Goal: Task Accomplishment & Management: Manage account settings

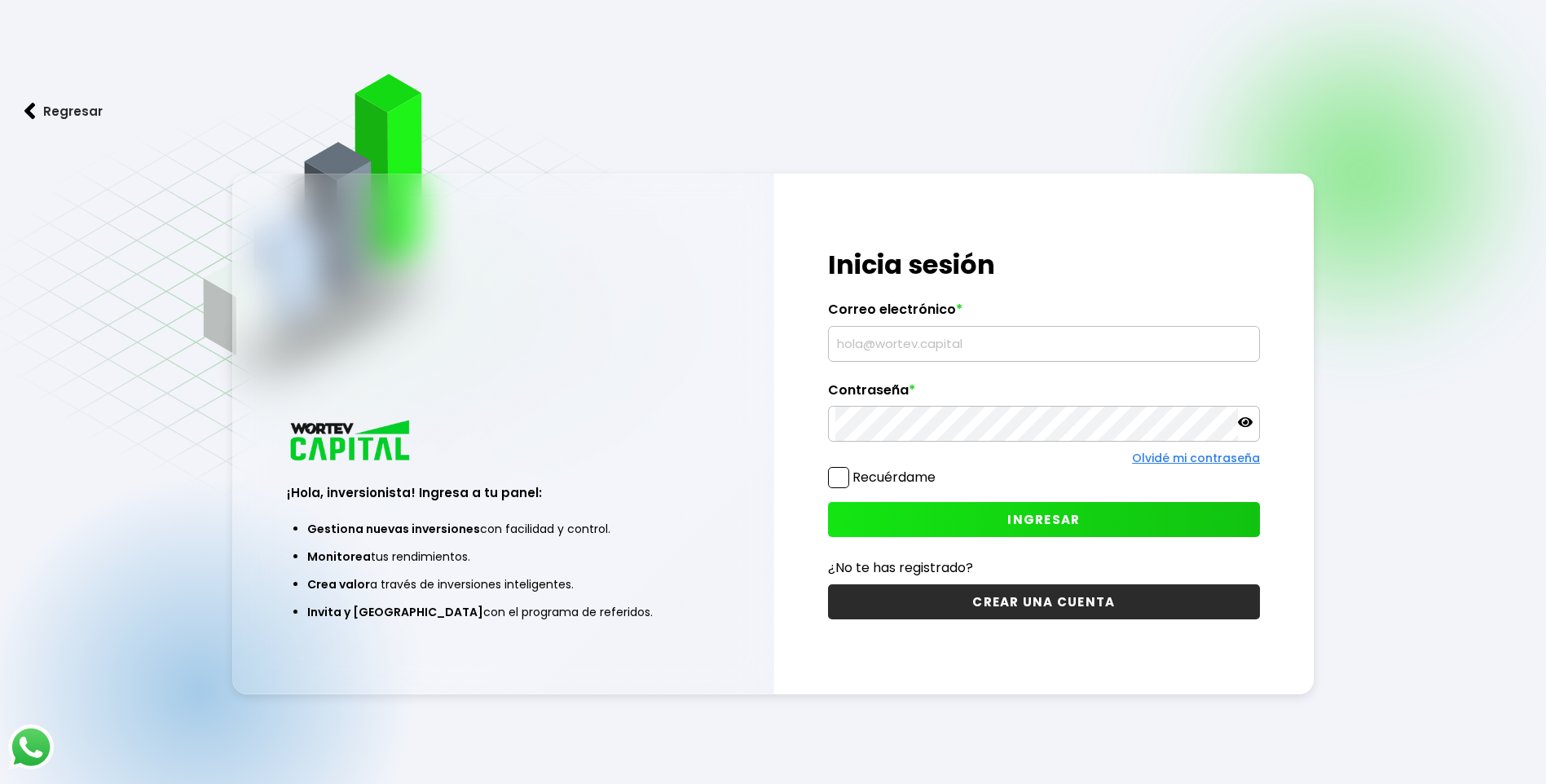
click at [871, 339] on input "text" at bounding box center [1043, 344] width 417 height 34
type input "[EMAIL_ADDRESS][DOMAIN_NAME]"
click at [1075, 527] on span "INGRESAR" at bounding box center [1043, 519] width 72 height 17
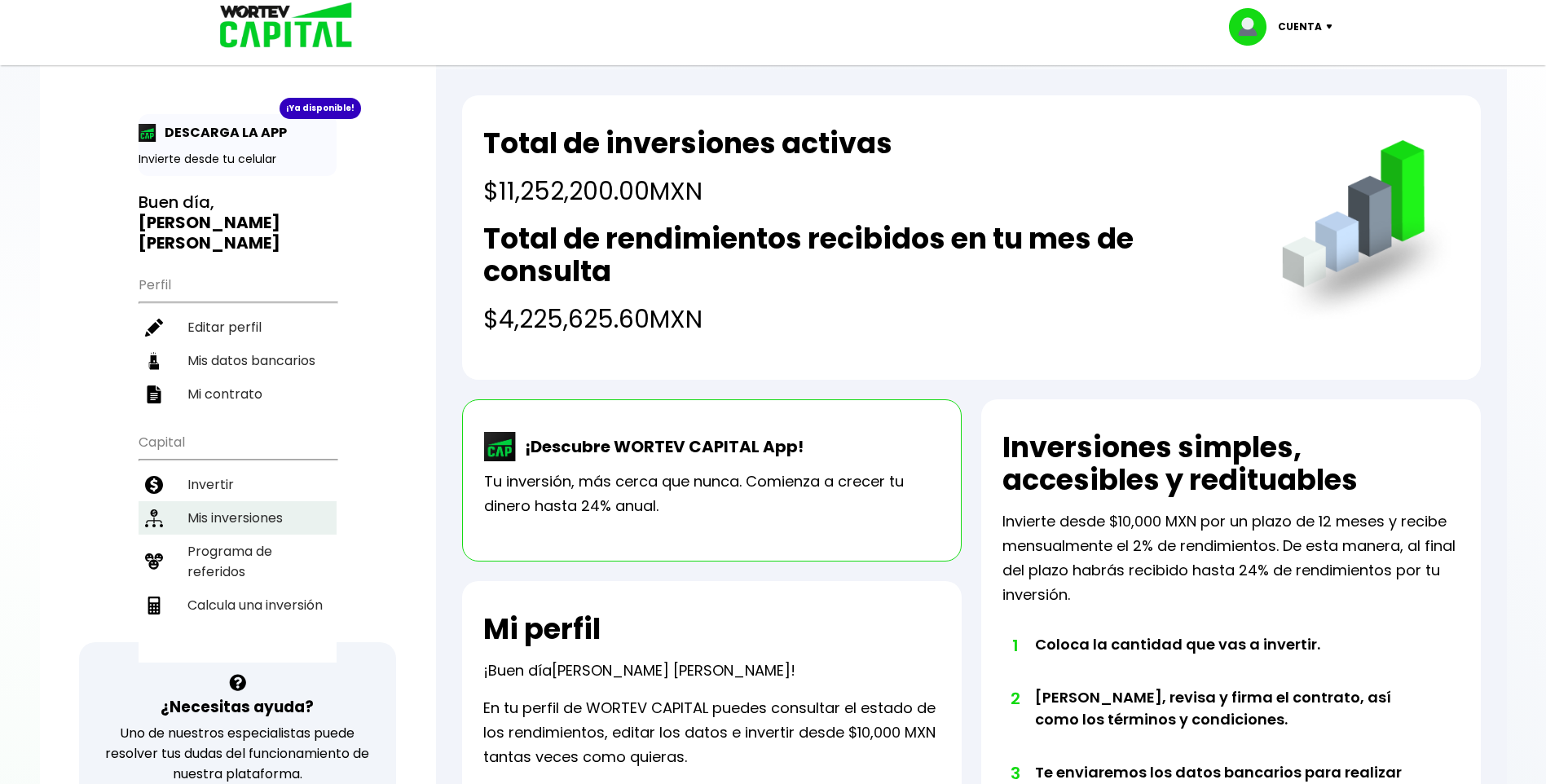
click at [272, 501] on li "Mis inversiones" at bounding box center [237, 517] width 198 height 33
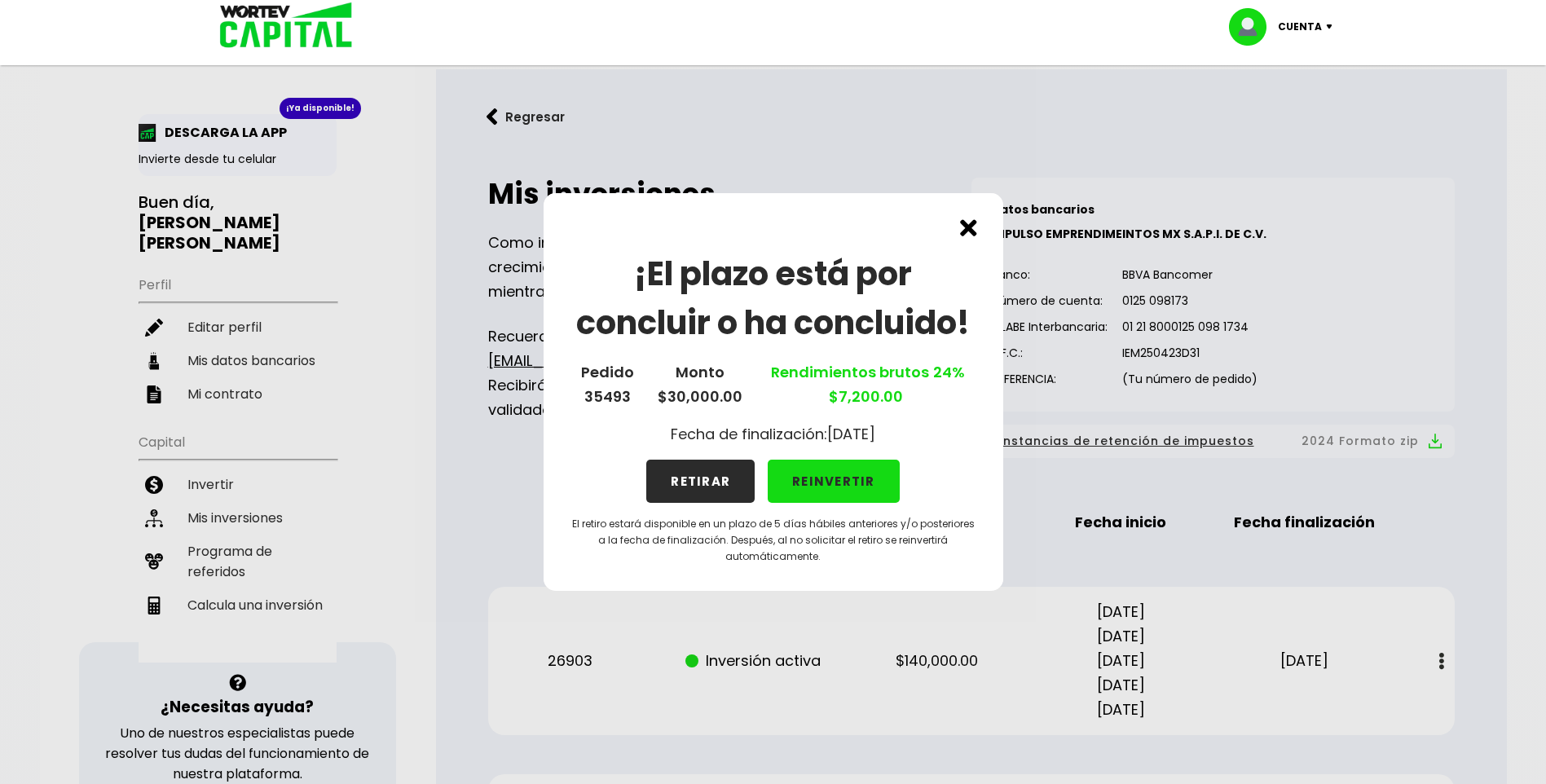
click at [705, 486] on button "RETIRAR" at bounding box center [700, 481] width 109 height 43
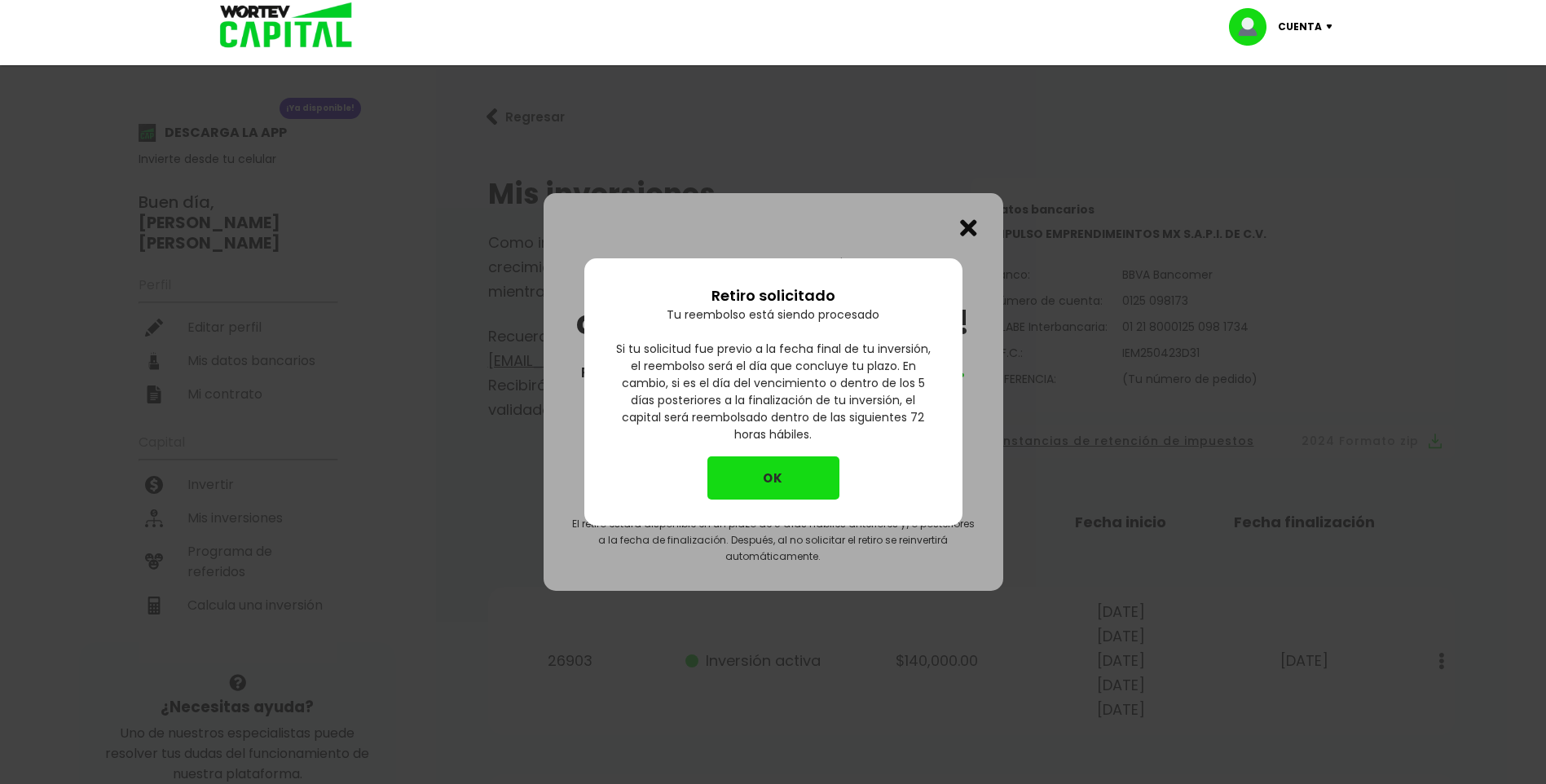
click at [776, 481] on button "OK" at bounding box center [773, 478] width 132 height 43
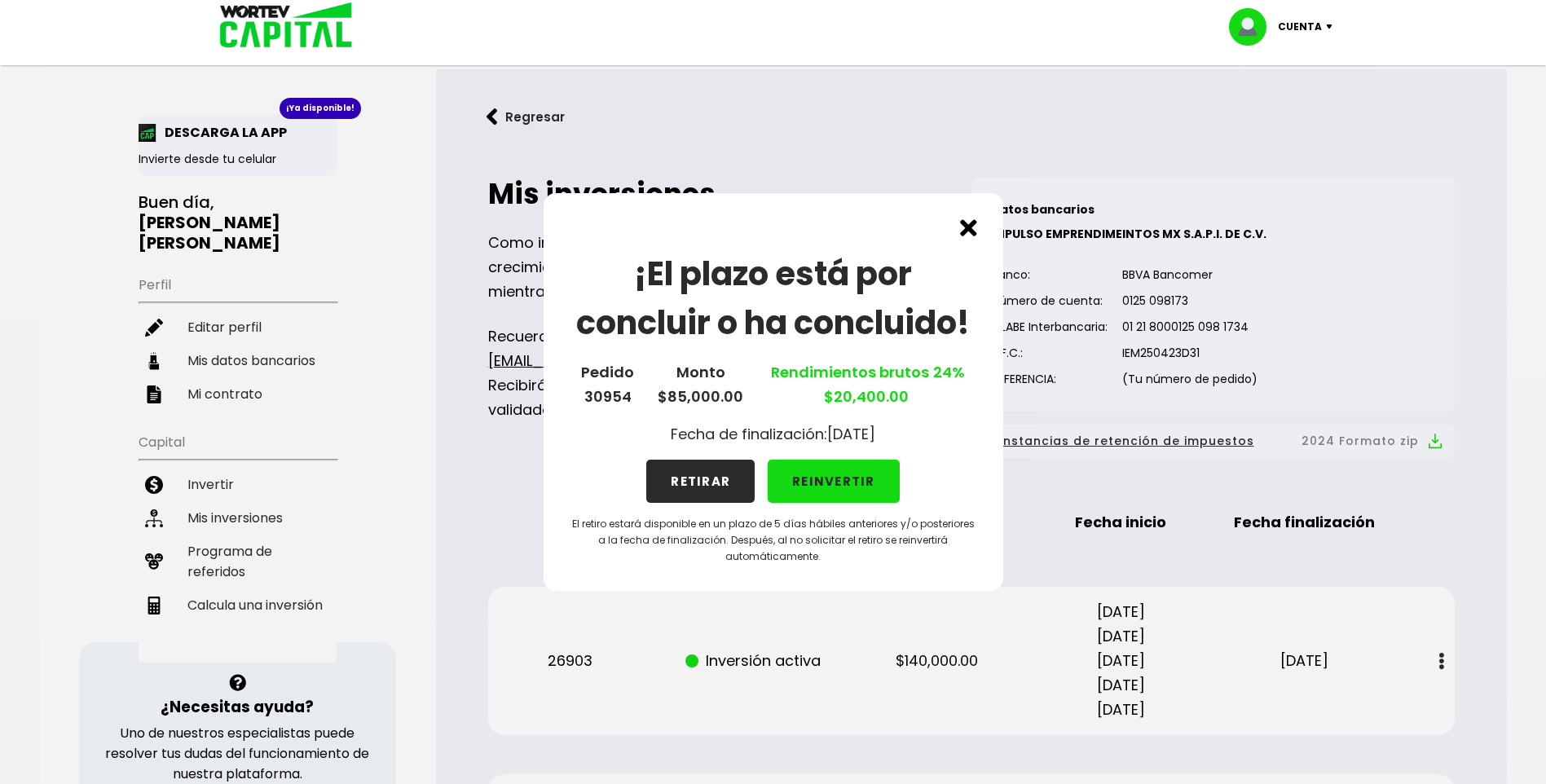
click at [839, 484] on button "REINVERTIR" at bounding box center [834, 481] width 132 height 43
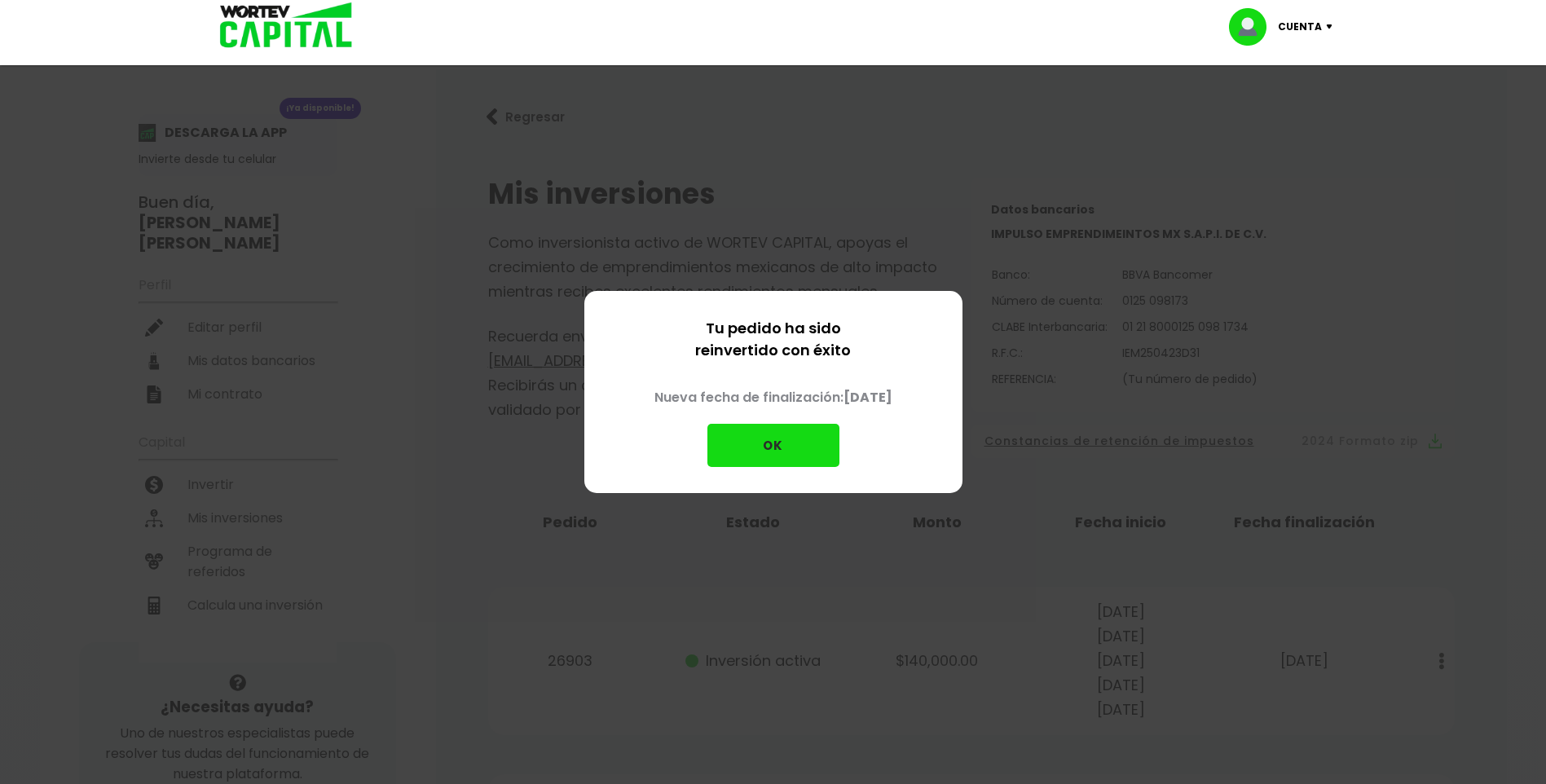
click at [773, 447] on button "OK" at bounding box center [773, 445] width 132 height 43
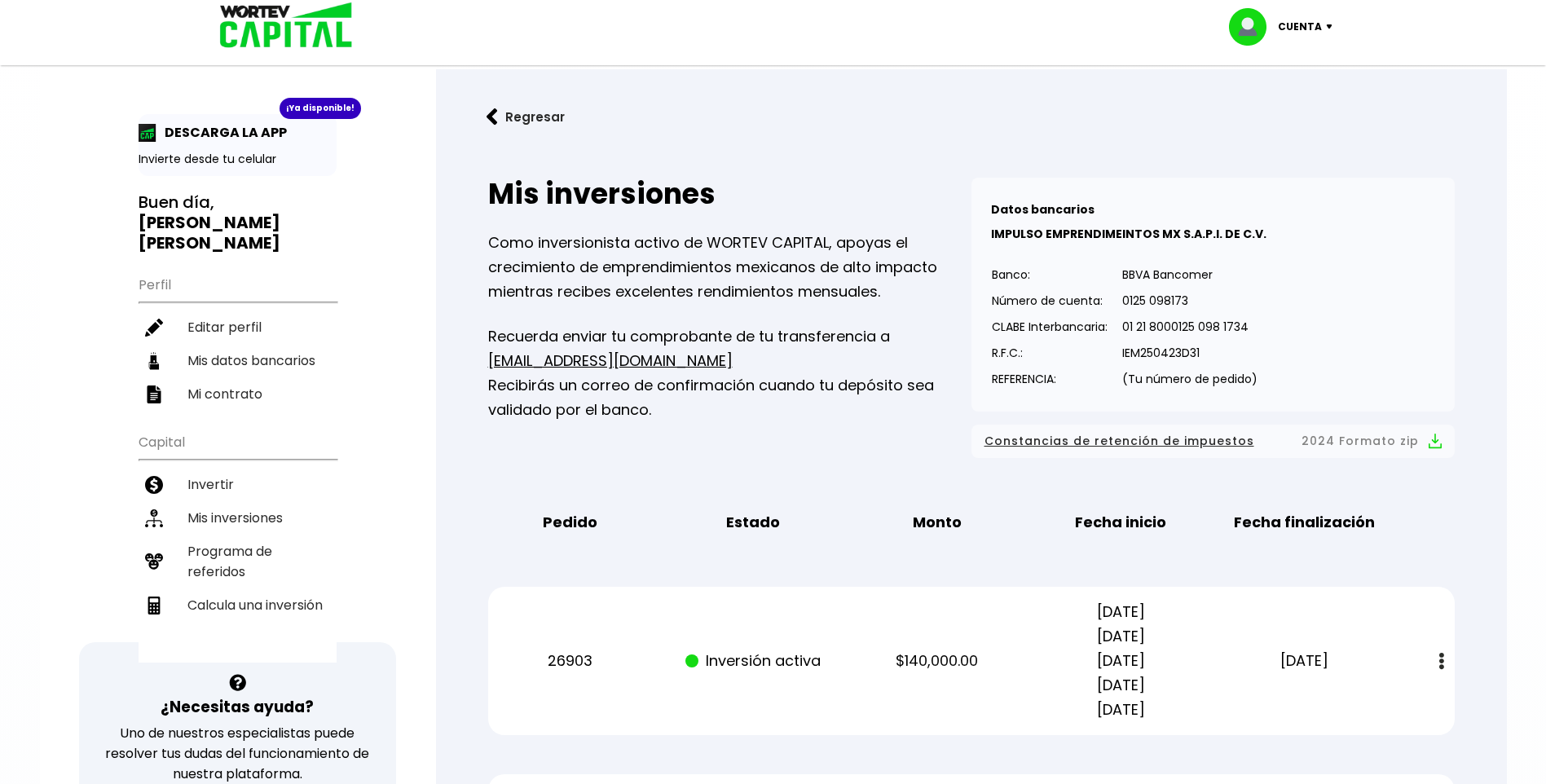
click at [491, 118] on img at bounding box center [492, 117] width 12 height 17
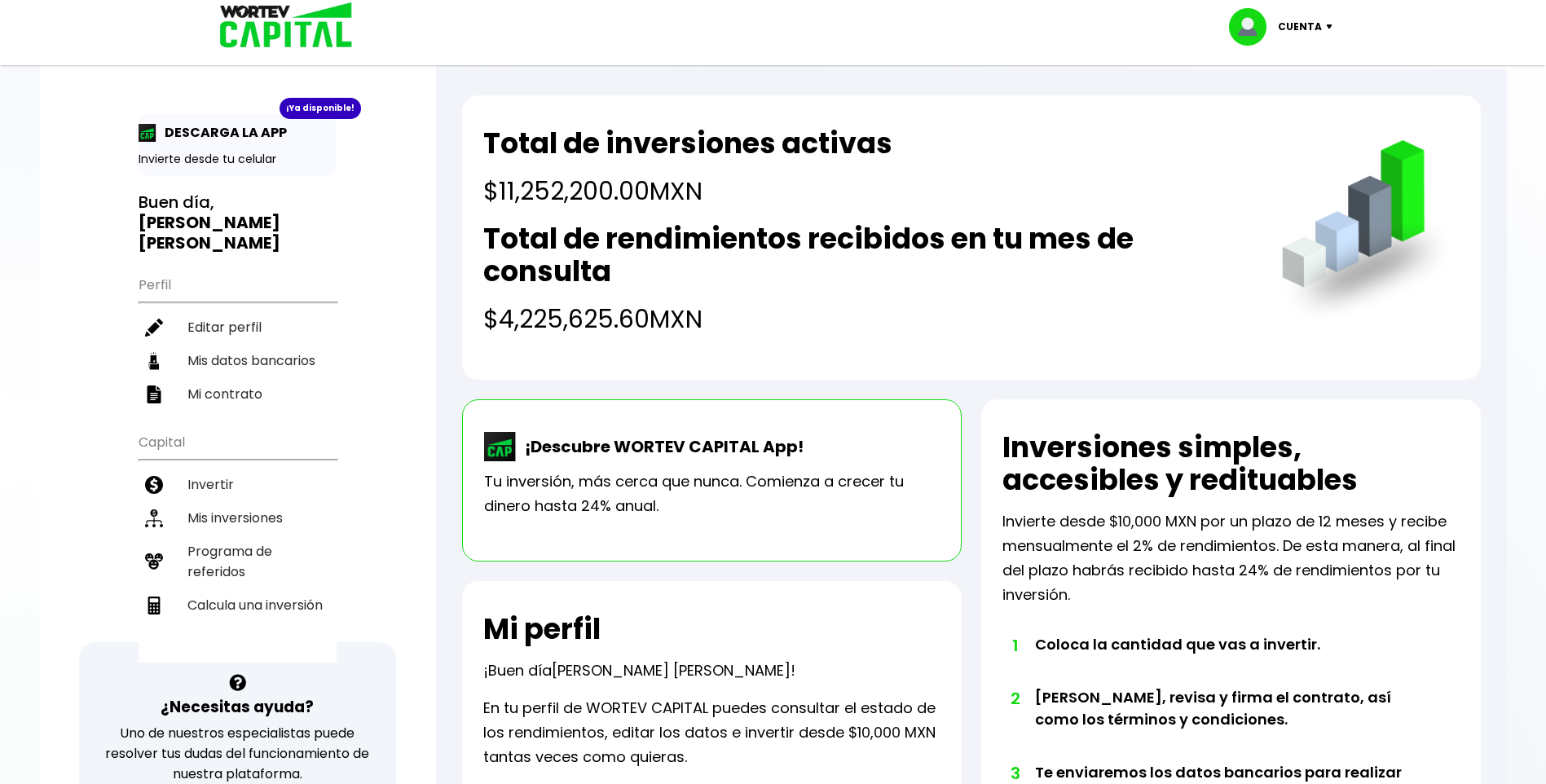
click at [1326, 27] on img at bounding box center [1332, 26] width 22 height 4
click at [1306, 111] on li "Cerrar sesión" at bounding box center [1282, 108] width 130 height 33
